Goal: Task Accomplishment & Management: Complete application form

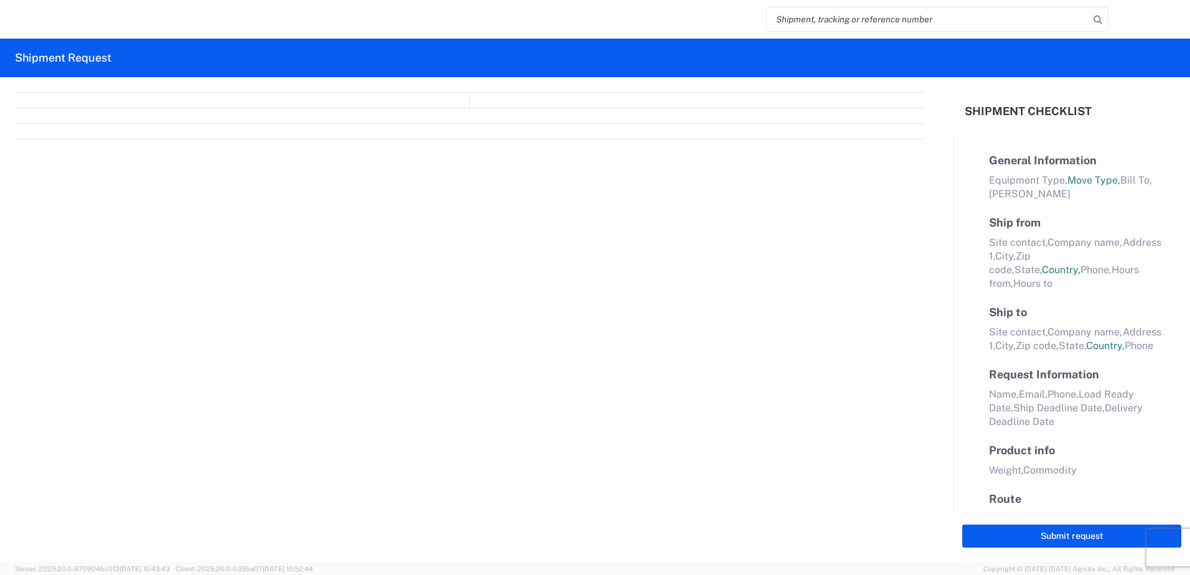
select select "FULL"
select select "LBS"
select select "IN"
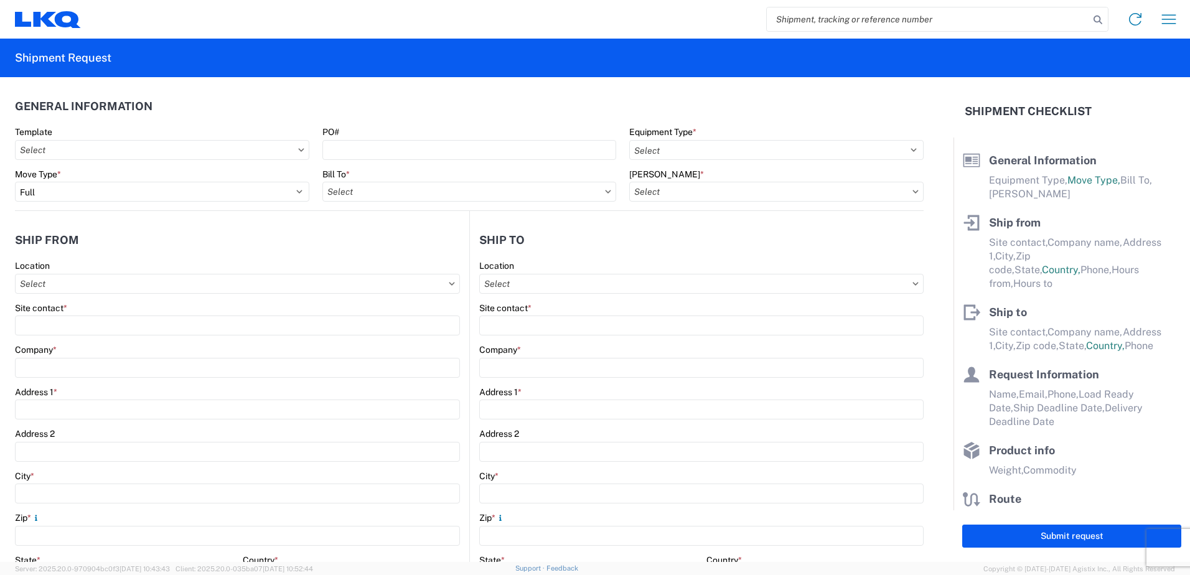
click at [845, 21] on input "search" at bounding box center [928, 19] width 322 height 24
type input "56968773"
click at [949, 21] on icon at bounding box center [1097, 19] width 17 height 17
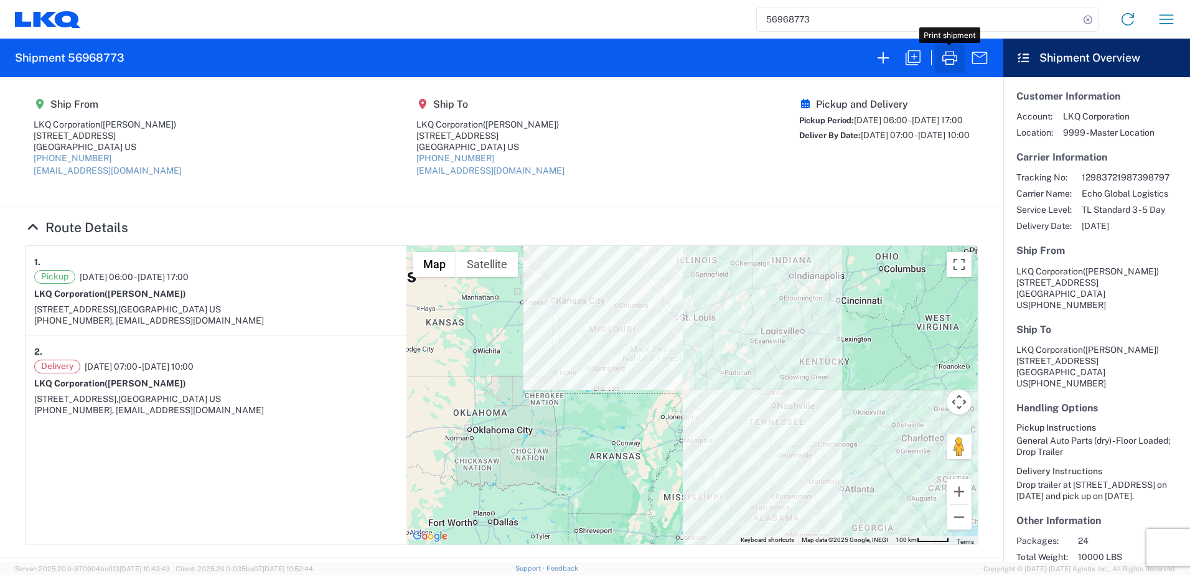
click at [945, 52] on icon "button" at bounding box center [950, 58] width 20 height 20
